Goal: Information Seeking & Learning: Learn about a topic

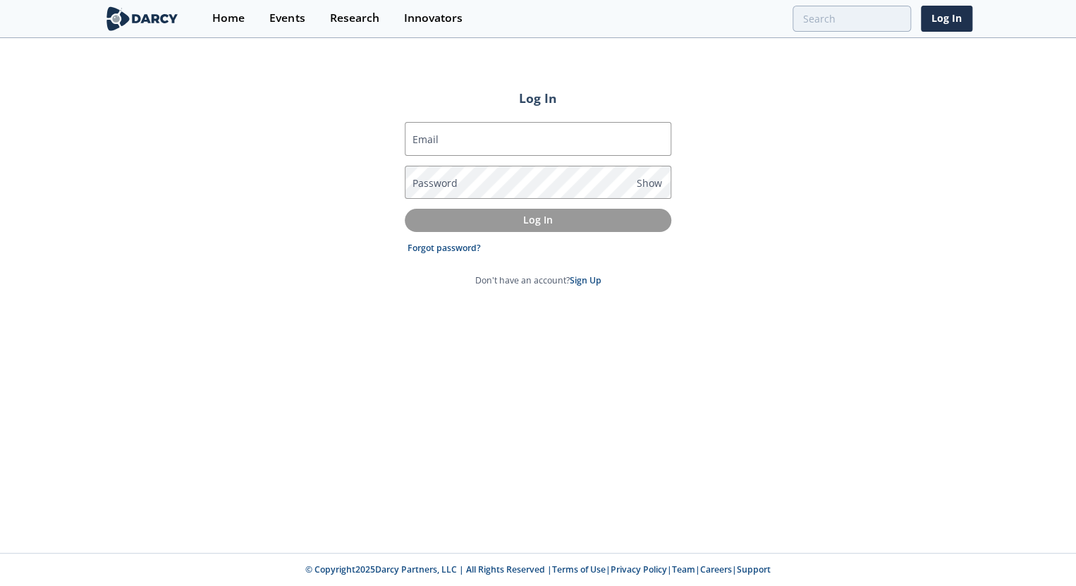
click at [537, 141] on input "Email" at bounding box center [538, 139] width 267 height 34
type input "[EMAIL_ADDRESS][DOMAIN_NAME]"
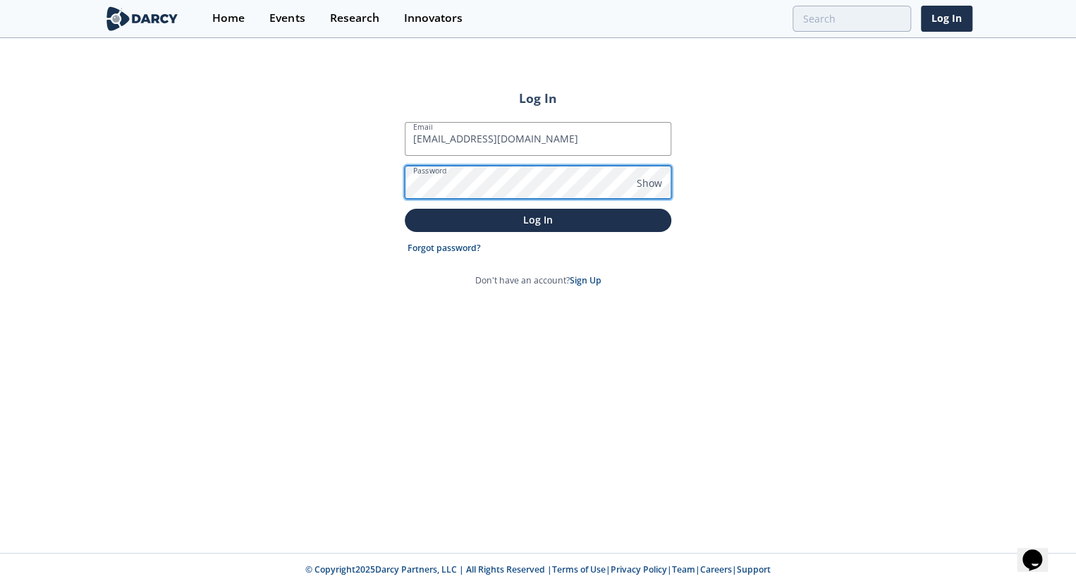
click at [405, 209] on button "Log In" at bounding box center [538, 220] width 267 height 23
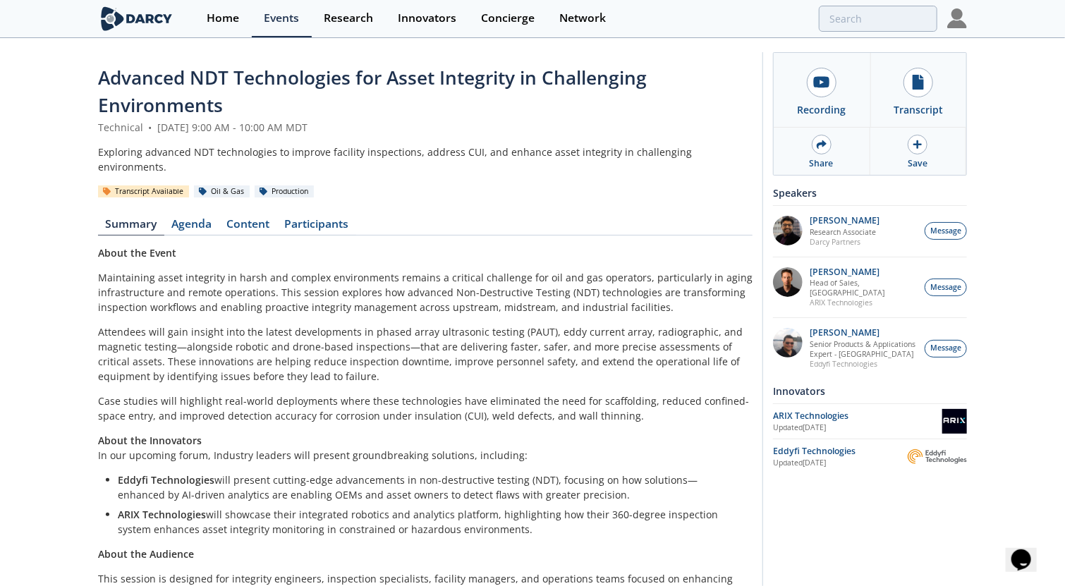
click at [966, 19] on img at bounding box center [957, 18] width 20 height 20
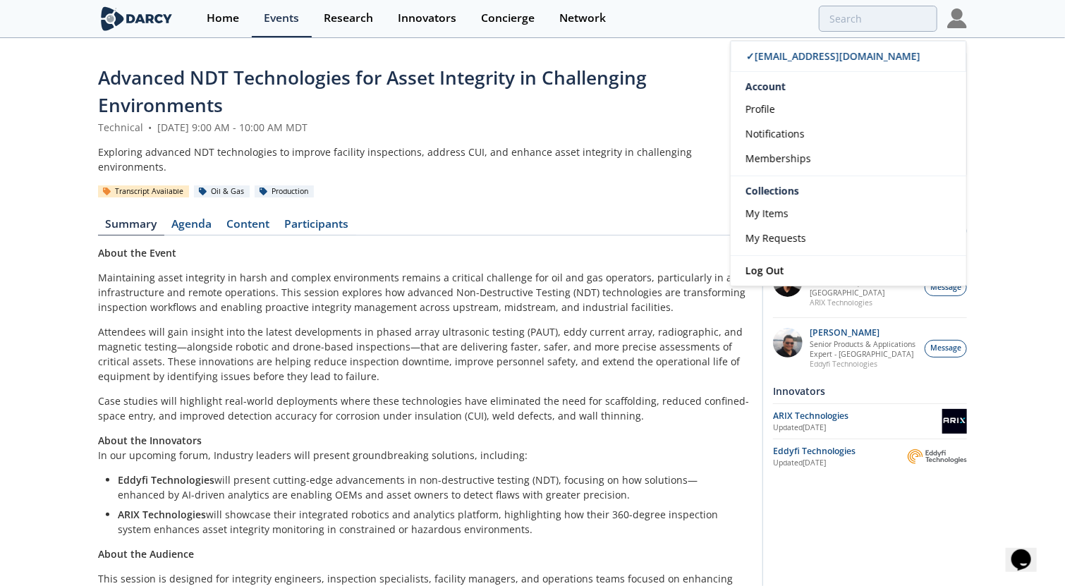
click at [821, 146] on link "Memberships" at bounding box center [849, 158] width 236 height 25
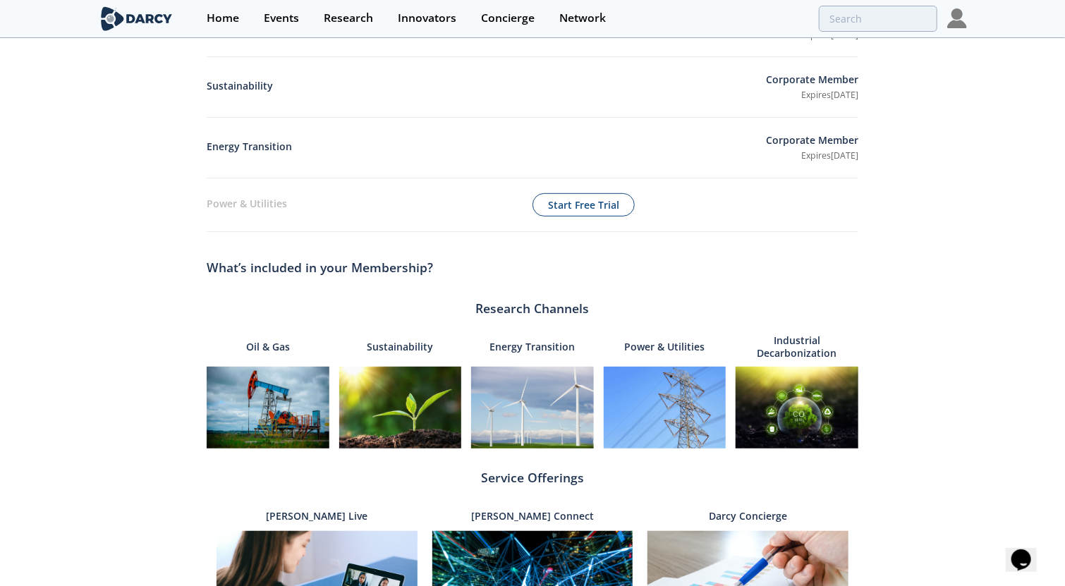
scroll to position [353, 0]
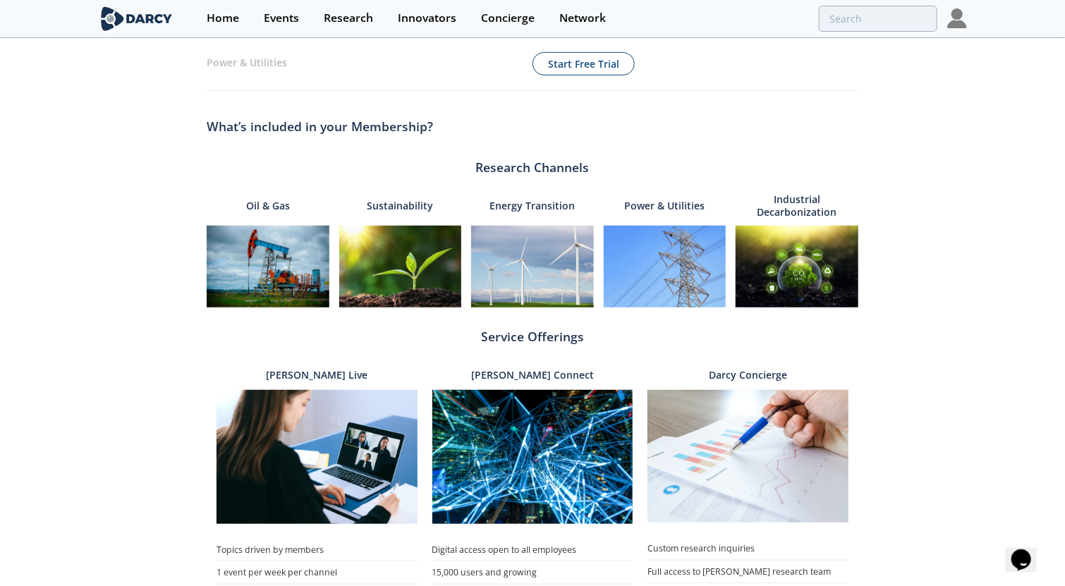
click at [290, 270] on img at bounding box center [268, 267] width 123 height 82
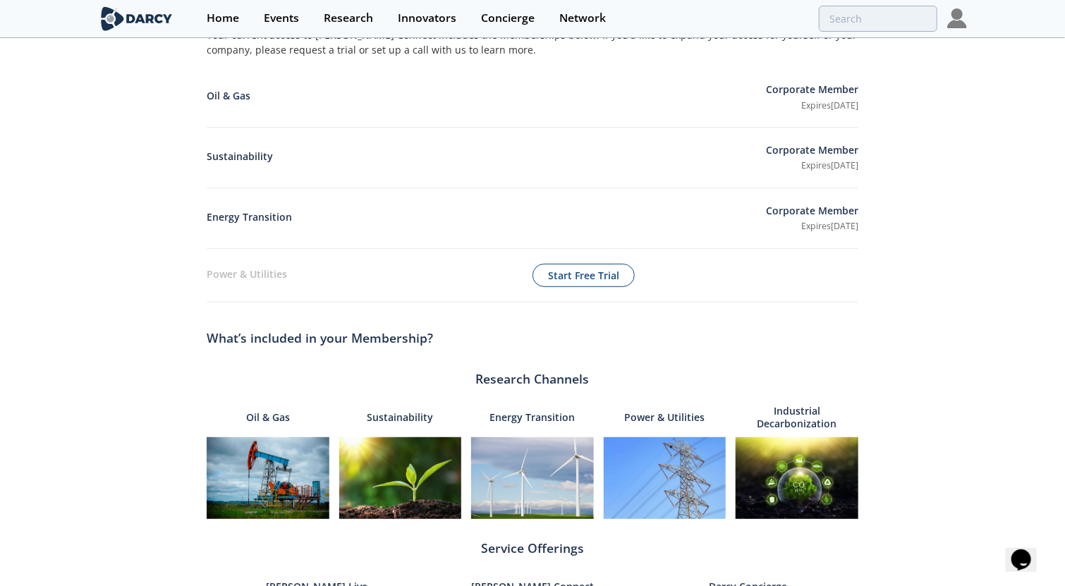
click at [273, 16] on div "Events" at bounding box center [281, 18] width 35 height 11
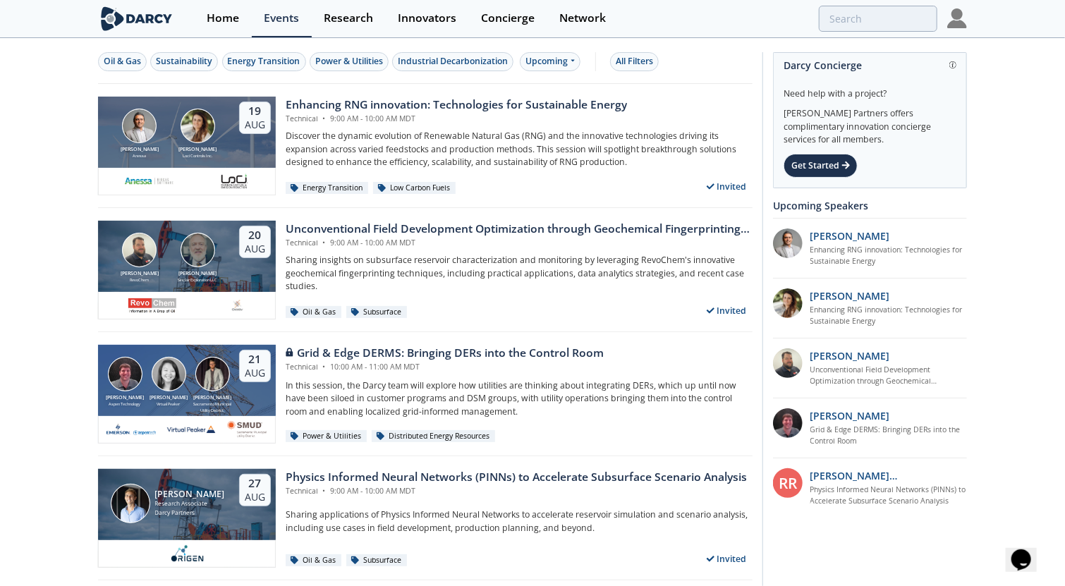
click at [528, 266] on p "Sharing insights on subsurface reservoir characterization and monitoring by lev…" at bounding box center [519, 273] width 467 height 39
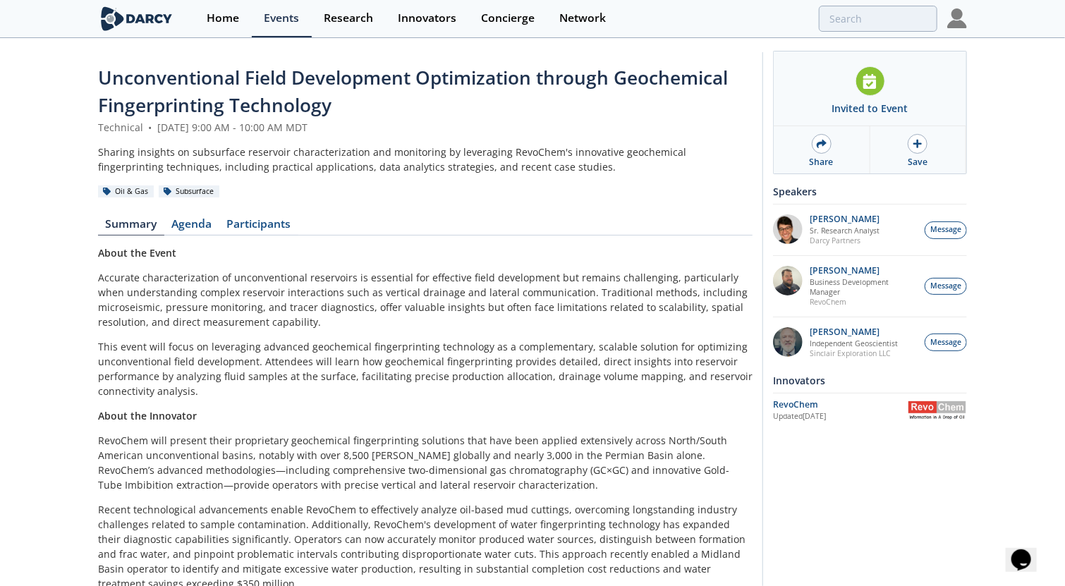
scroll to position [126, 0]
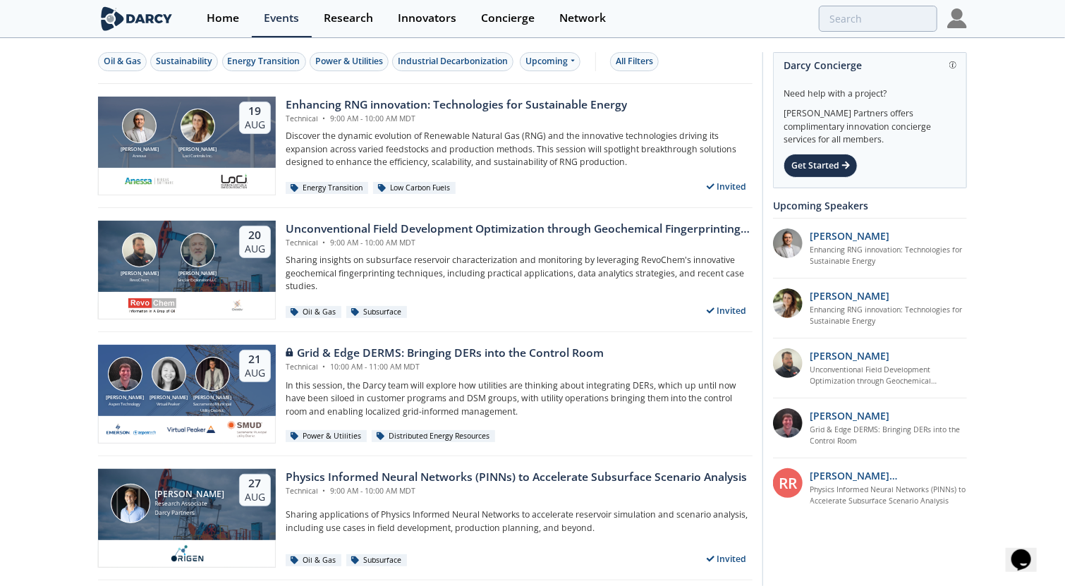
click at [142, 59] on button "Oil & Gas" at bounding box center [122, 61] width 49 height 19
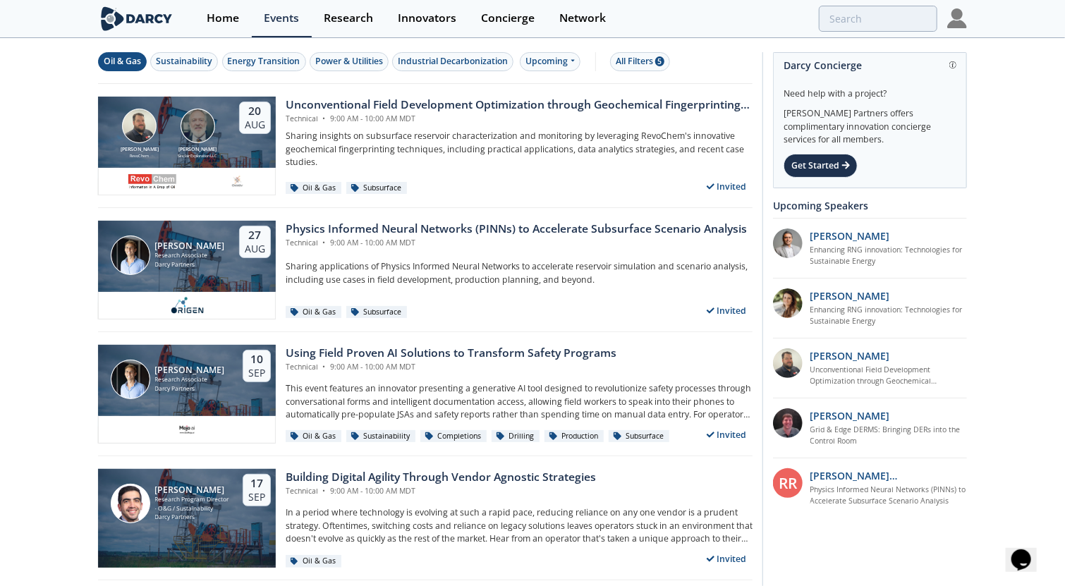
click at [119, 54] on button "Oil & Gas" at bounding box center [122, 61] width 49 height 19
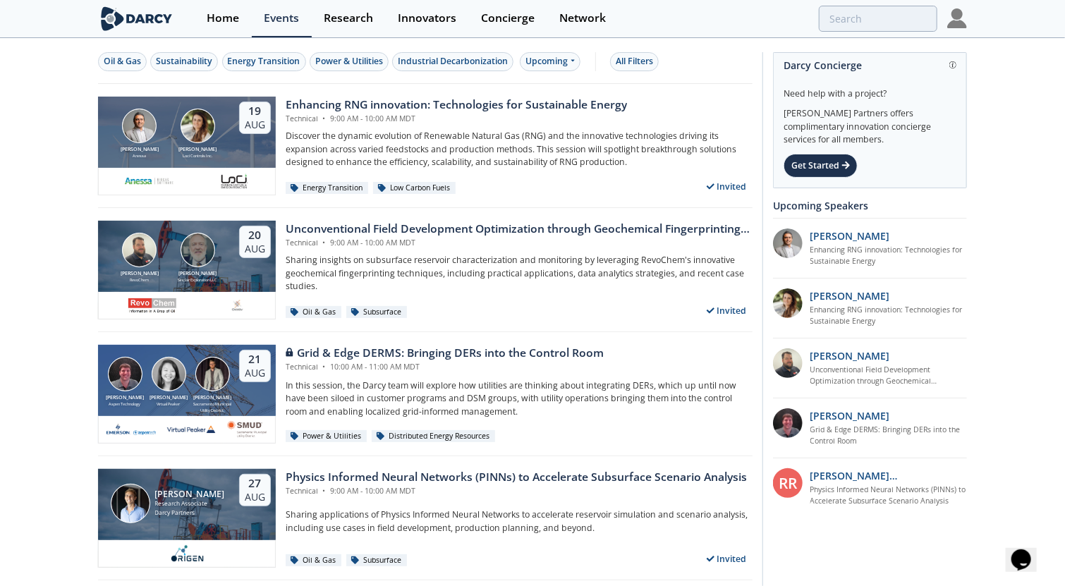
scroll to position [353, 0]
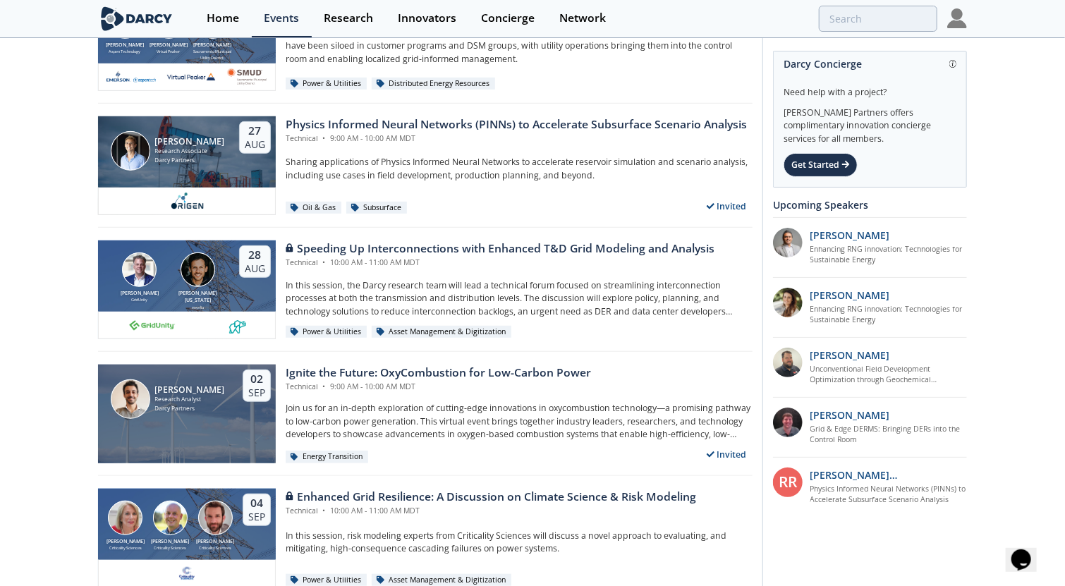
click at [539, 138] on div "Technical • 9:00 AM - 10:00 AM MDT" at bounding box center [516, 138] width 461 height 11
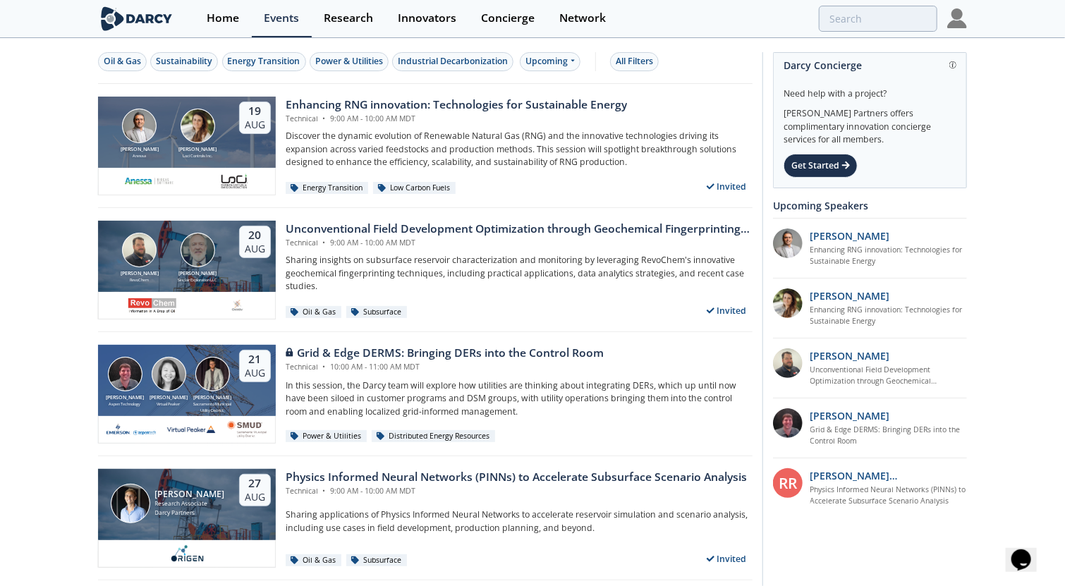
click at [356, 31] on link "Research" at bounding box center [349, 18] width 74 height 37
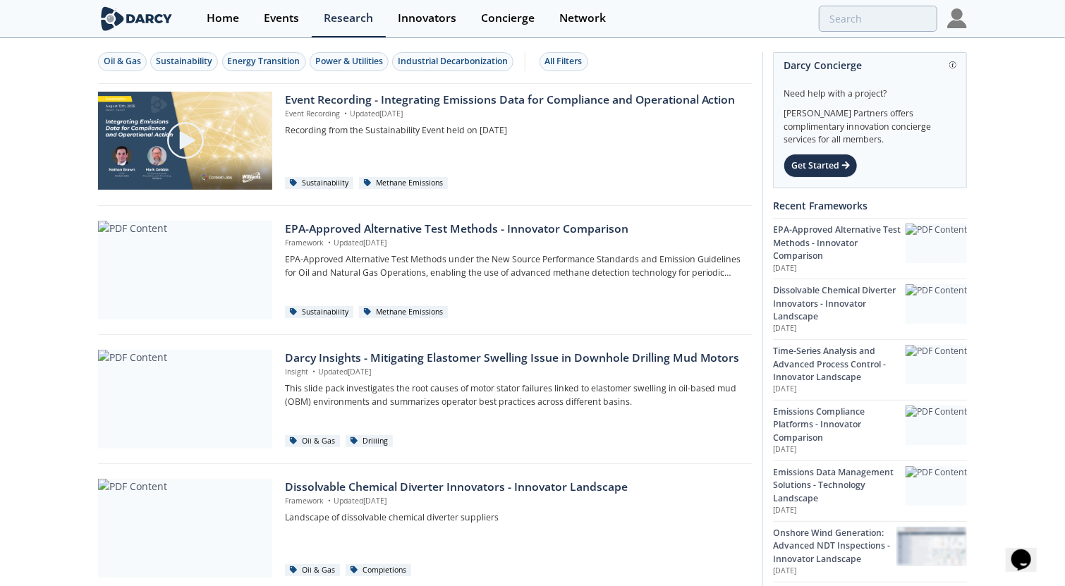
click at [580, 169] on div "Event Recording - Integrating Emissions Data for Compliance and Operational Act…" at bounding box center [514, 134] width 458 height 84
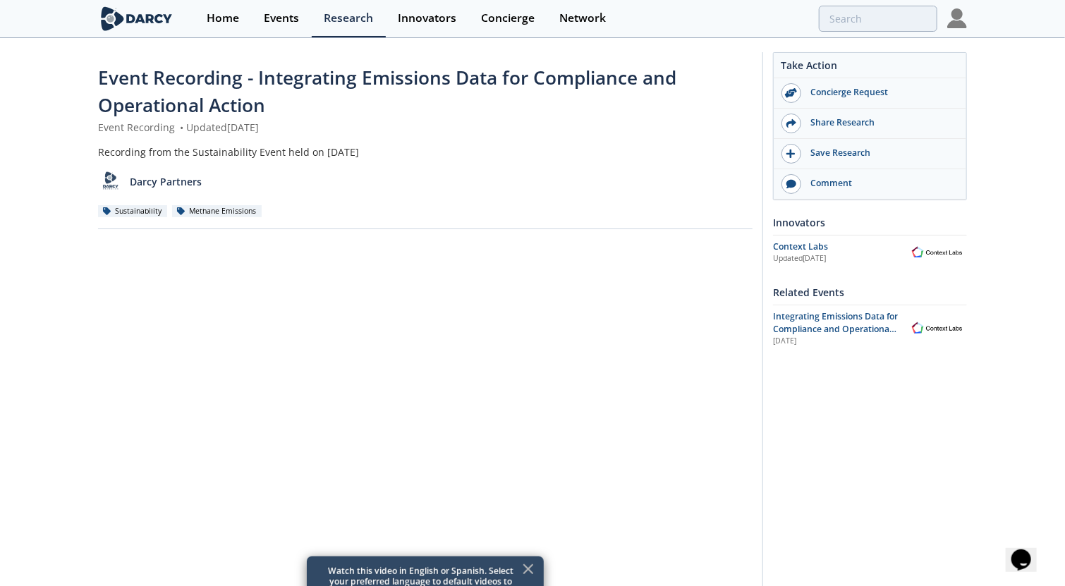
scroll to position [71, 0]
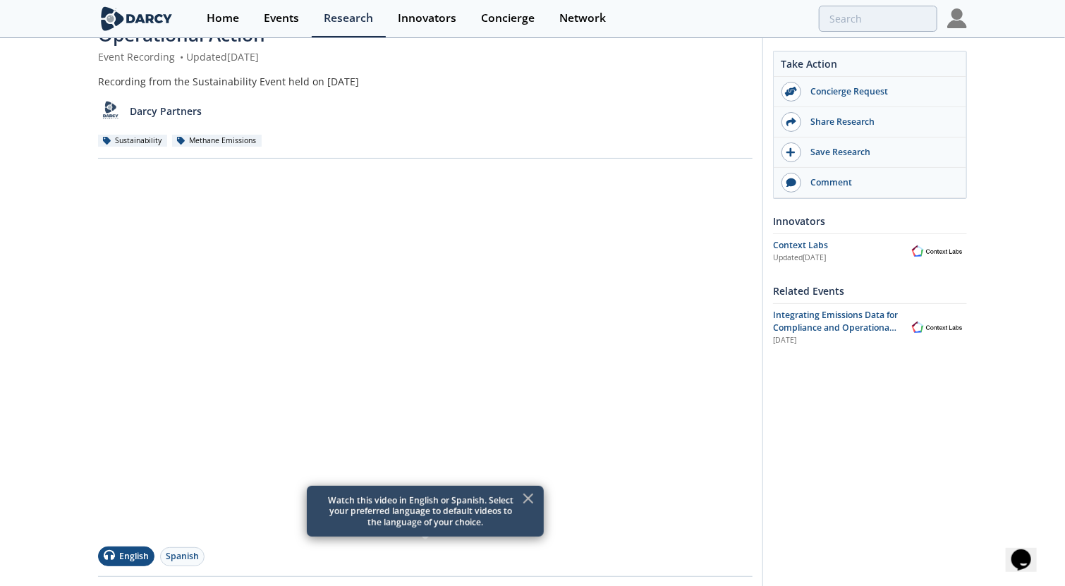
click at [530, 502] on icon at bounding box center [528, 498] width 17 height 17
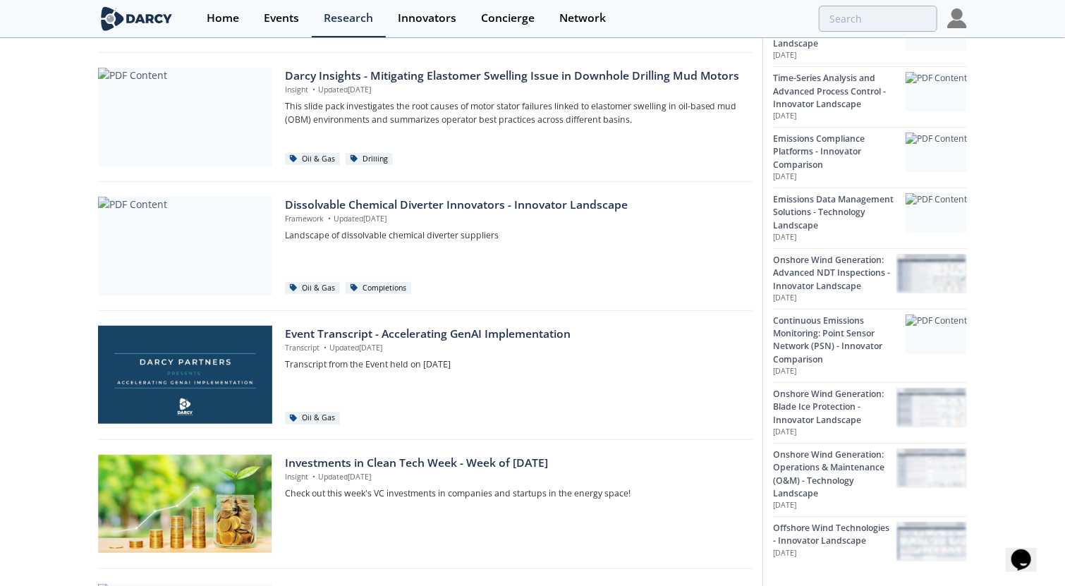
scroll to position [494, 0]
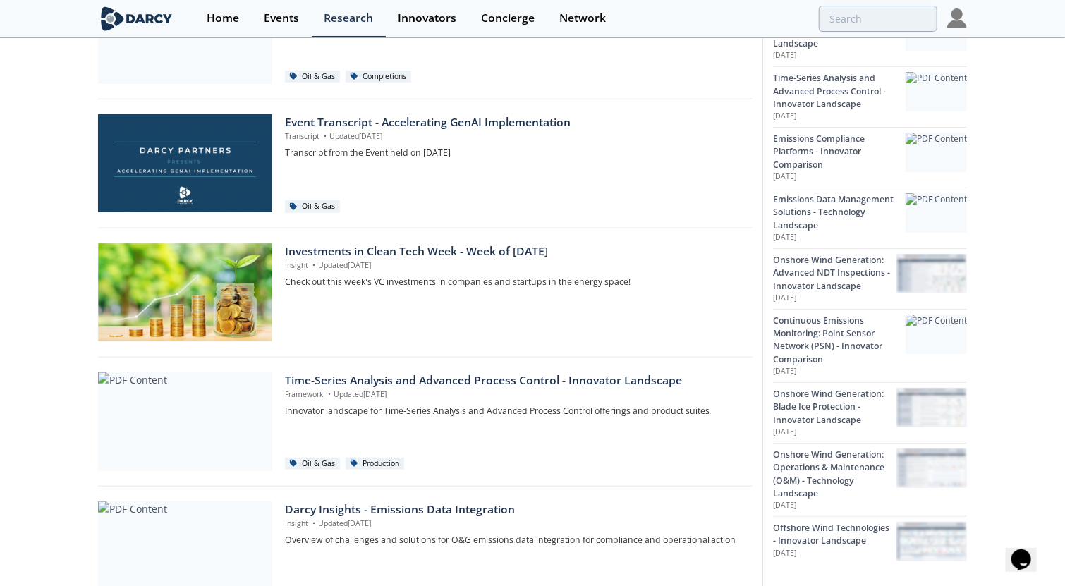
click at [561, 145] on div "Event Transcript - Accelerating GenAI Implementation Transcript • Updated [DATE…" at bounding box center [514, 157] width 458 height 87
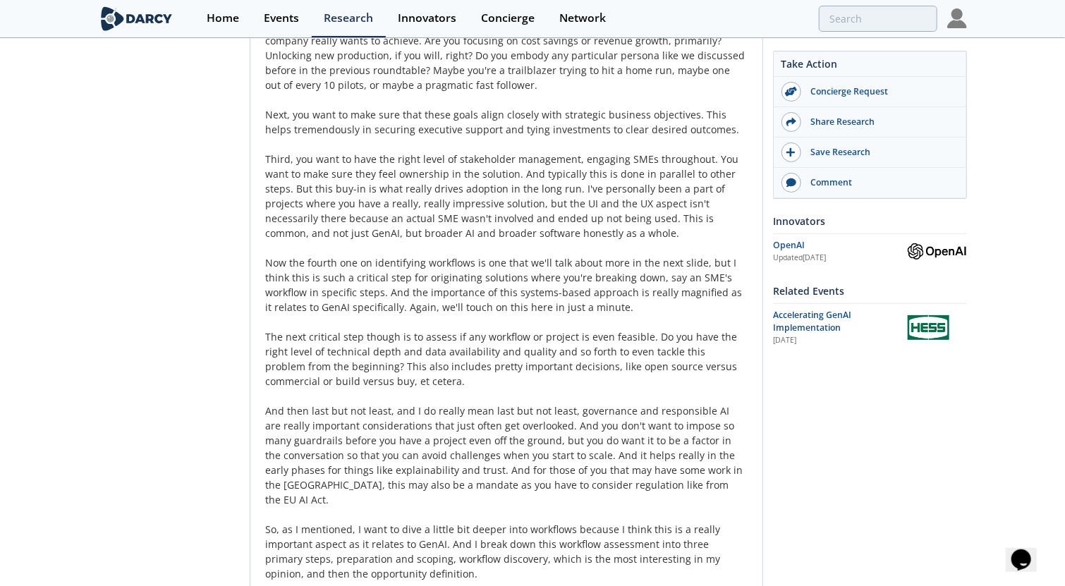
scroll to position [1058, 0]
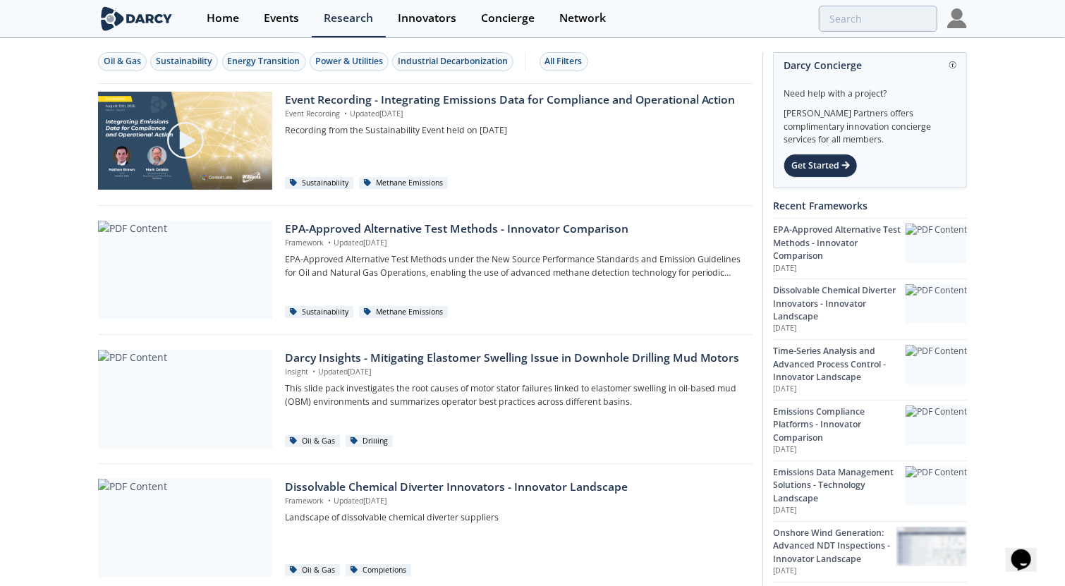
scroll to position [212, 0]
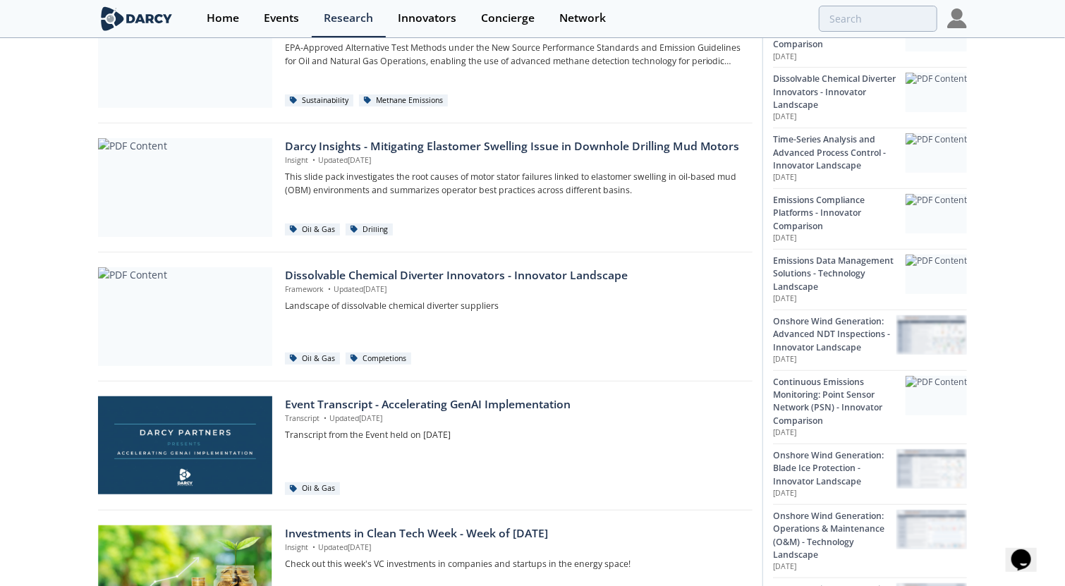
click at [537, 408] on div "Event Transcript - Accelerating GenAI Implementation" at bounding box center [514, 404] width 458 height 17
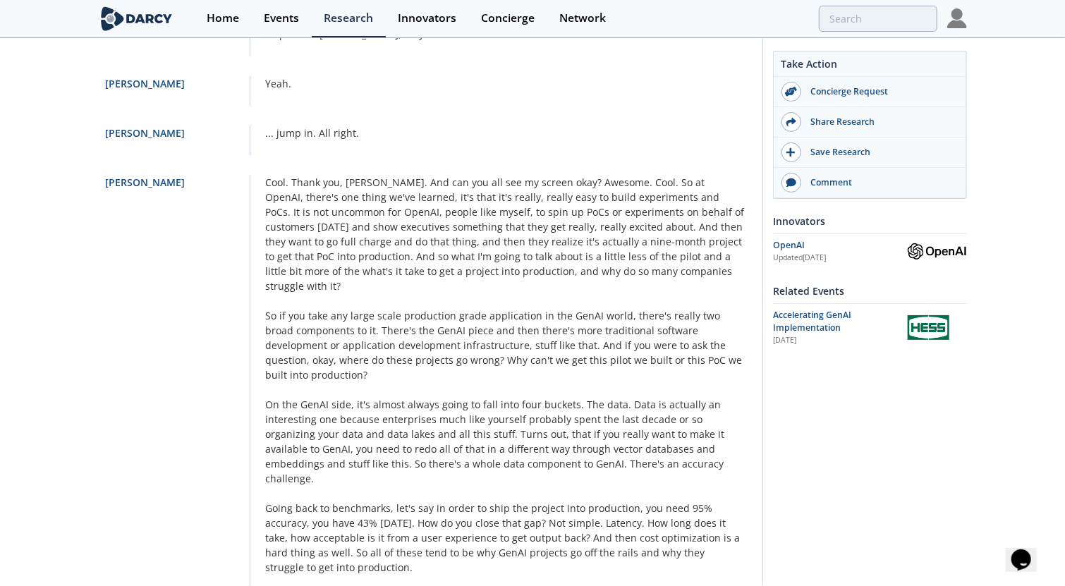
scroll to position [7406, 0]
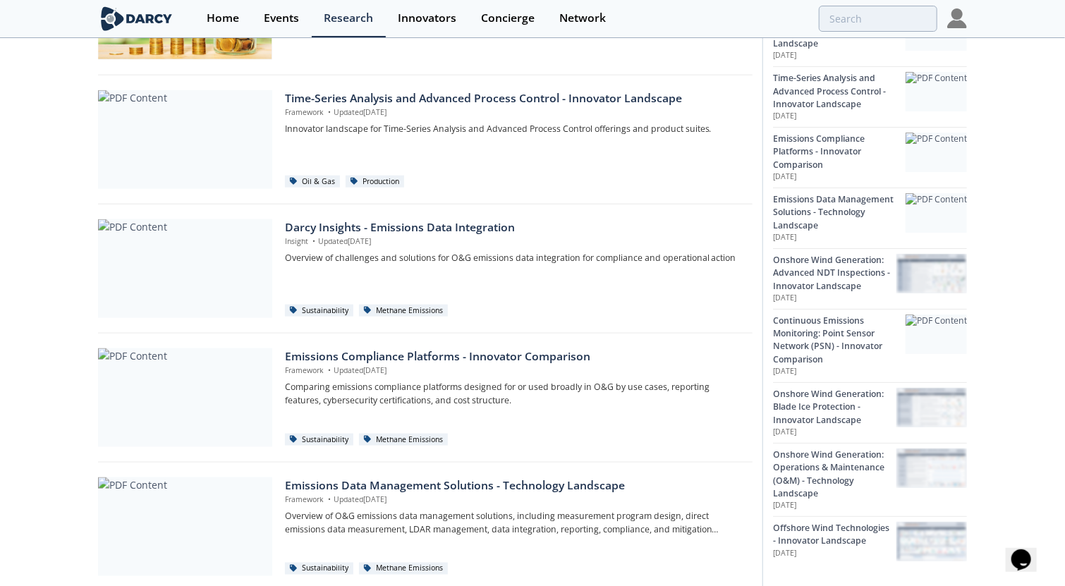
scroll to position [875, 0]
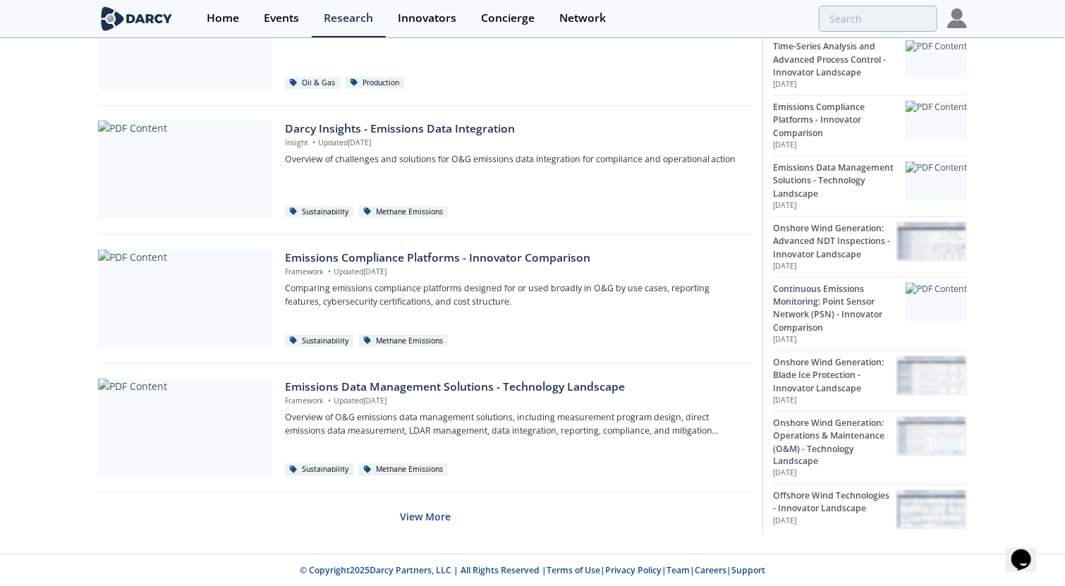
click at [416, 520] on button "View More" at bounding box center [425, 517] width 51 height 35
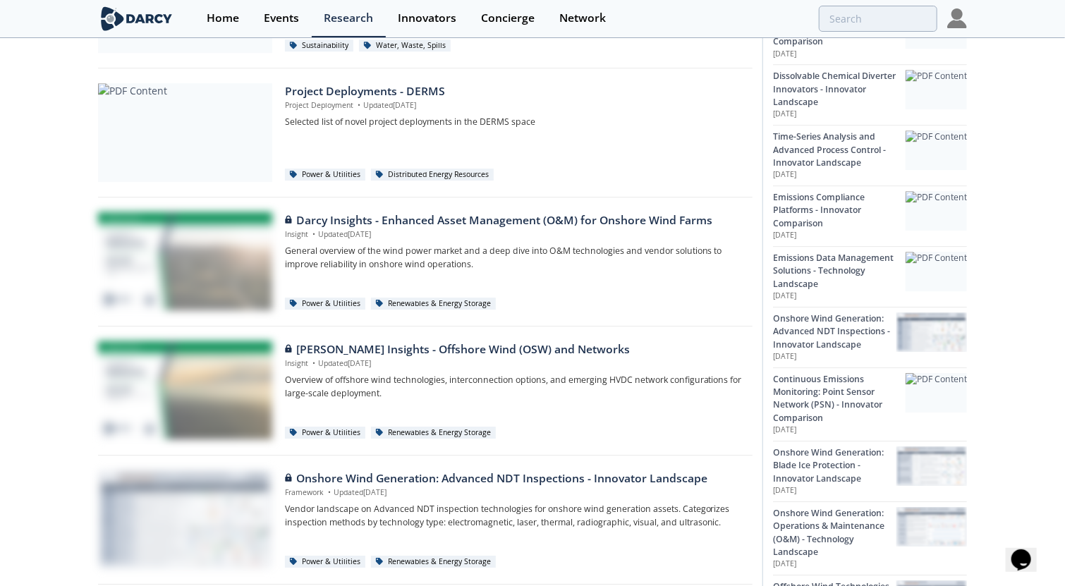
scroll to position [2164, 0]
